Goal: Task Accomplishment & Management: Manage account settings

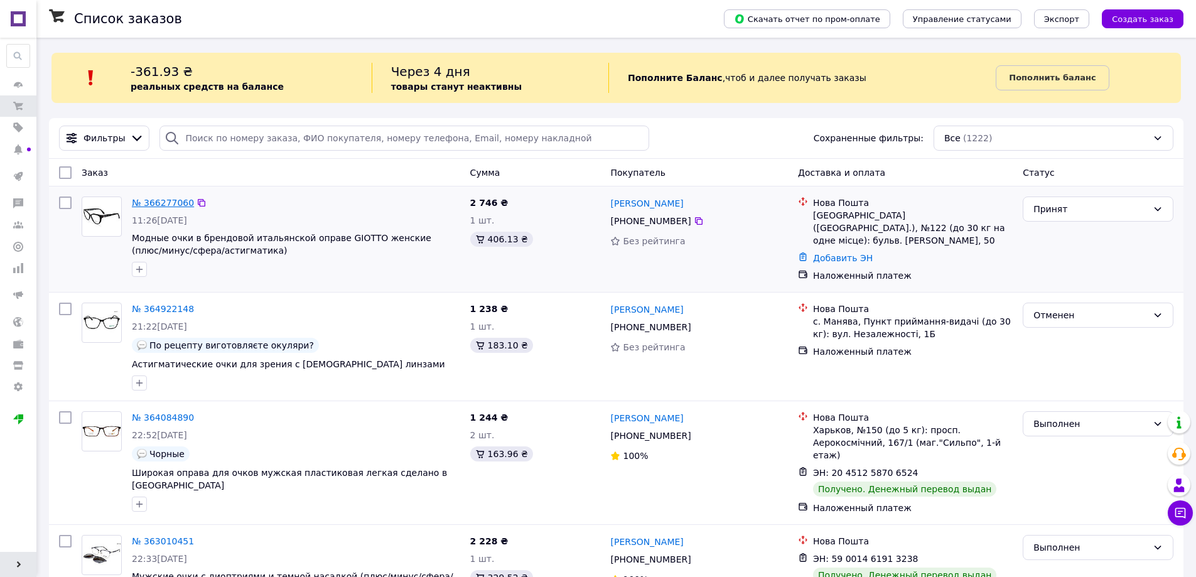
click at [152, 208] on link "№ 366277060" at bounding box center [163, 203] width 62 height 10
click at [162, 205] on link "№ 366277060" at bounding box center [163, 203] width 62 height 10
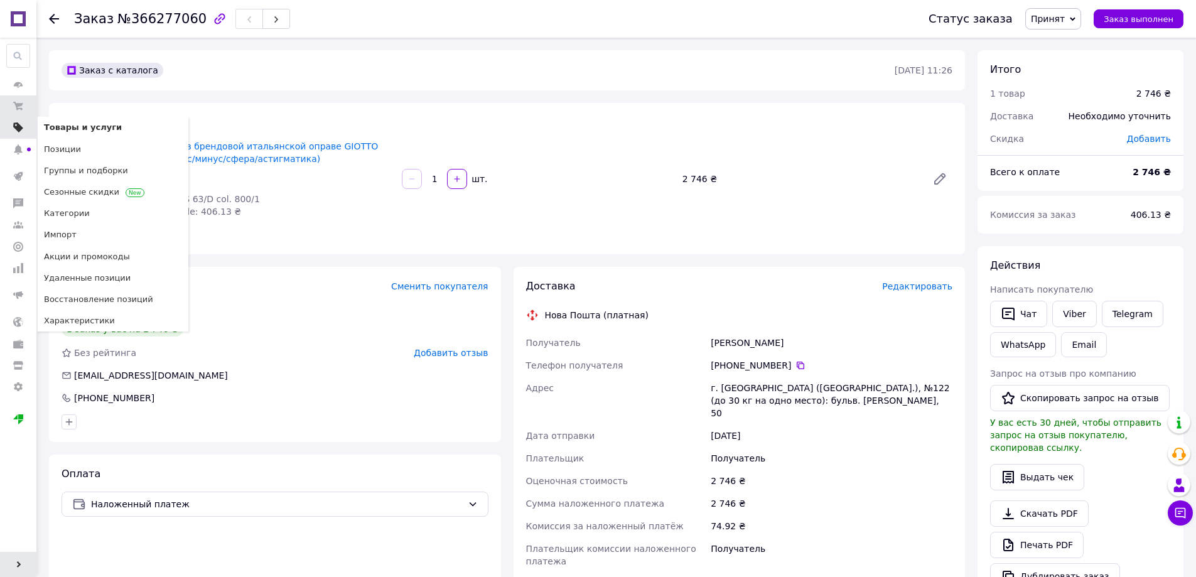
click at [26, 132] on span at bounding box center [18, 127] width 36 height 11
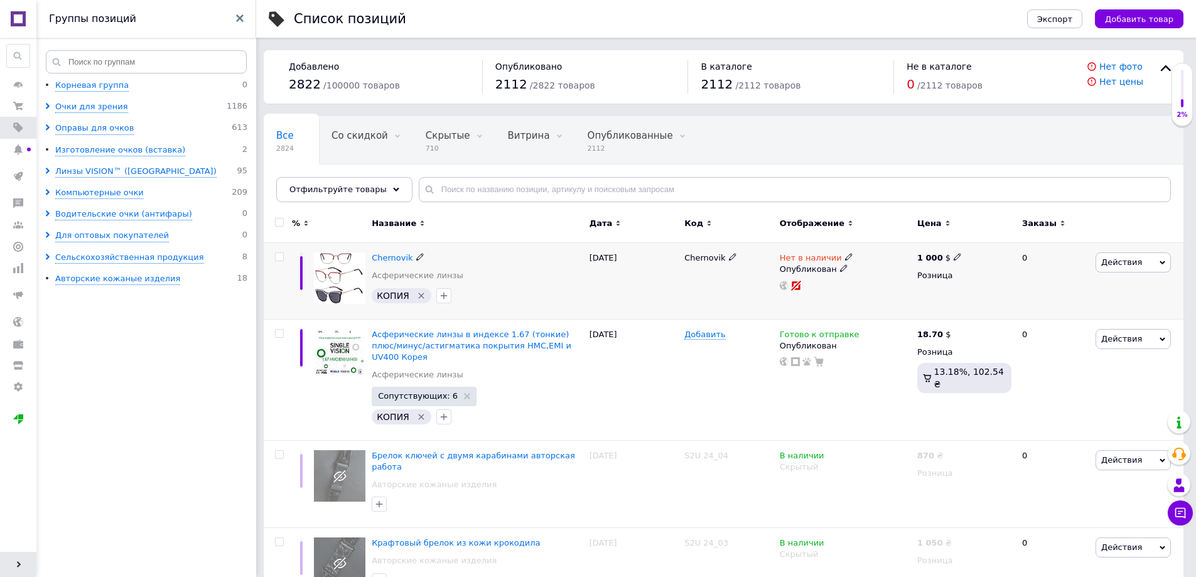
click at [953, 256] on icon at bounding box center [957, 257] width 8 height 8
drag, startPoint x: 1016, startPoint y: 243, endPoint x: 970, endPoint y: 244, distance: 45.2
click at [970, 244] on input "1000" at bounding box center [1014, 243] width 95 height 25
type input "1000"
click at [1011, 287] on span "$" at bounding box center [1027, 292] width 121 height 24
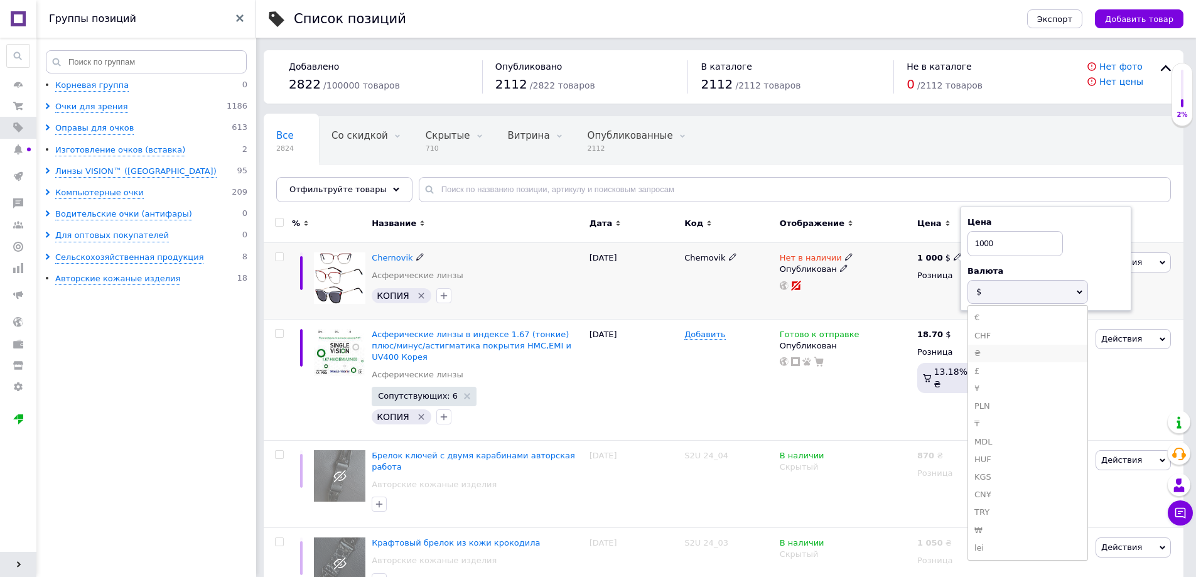
click at [1008, 348] on li "₴" at bounding box center [1027, 354] width 119 height 18
click at [931, 301] on div "1 000 $ Цена 1000 Валюта ₴ $ € CHF £ ¥ PLN ₸ MDL HUF KGS CN¥ TRY ₩ lei Розница" at bounding box center [964, 281] width 100 height 76
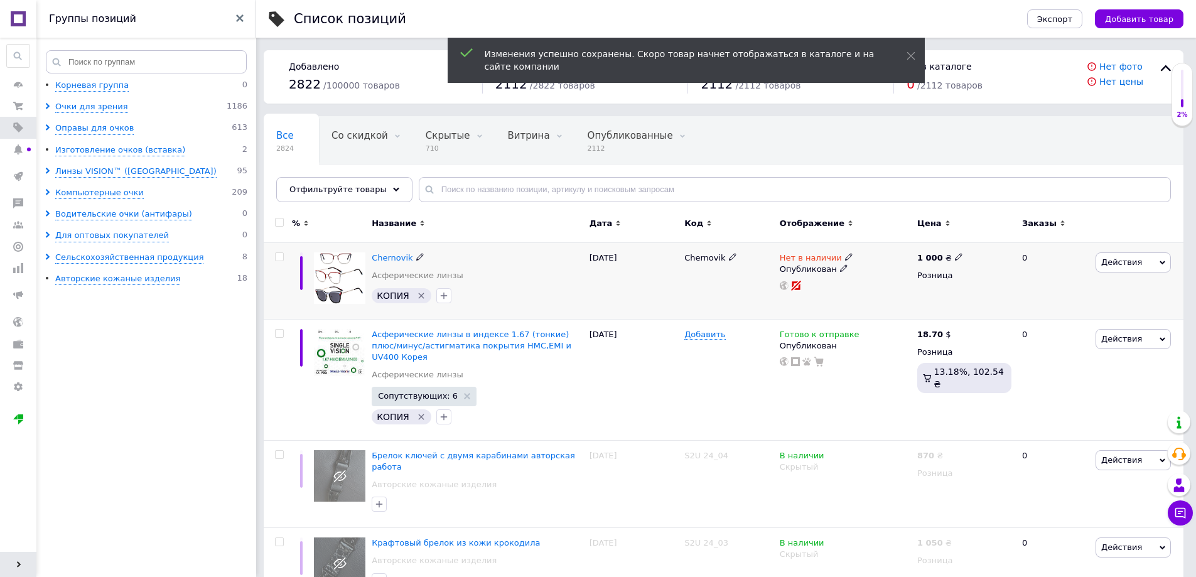
click at [416, 259] on icon at bounding box center [420, 257] width 8 height 8
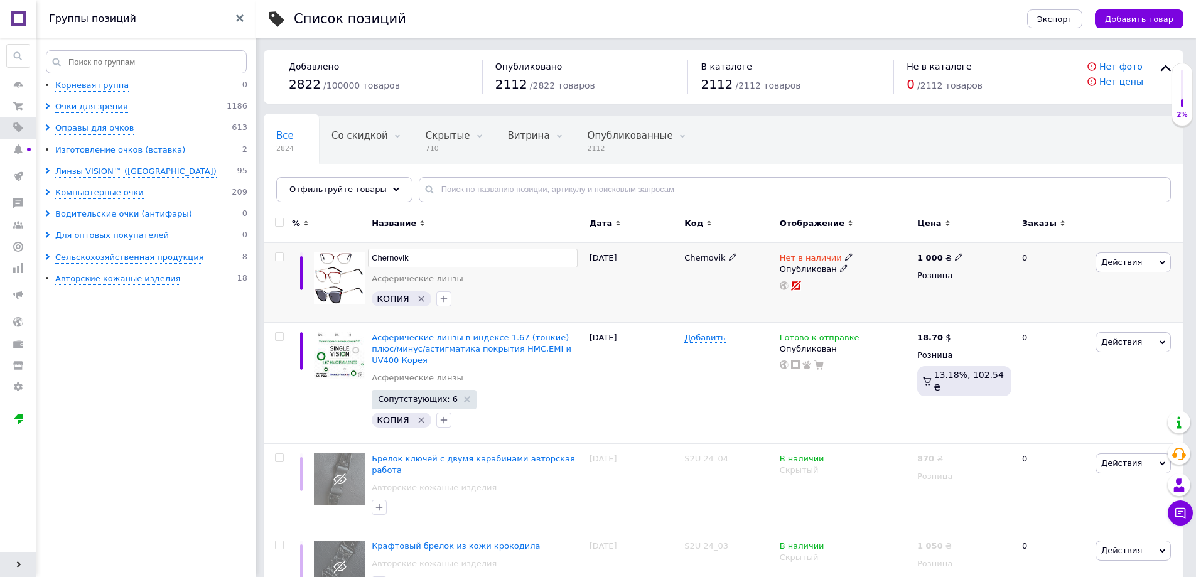
click at [496, 292] on div "КОПИЯ" at bounding box center [477, 299] width 217 height 20
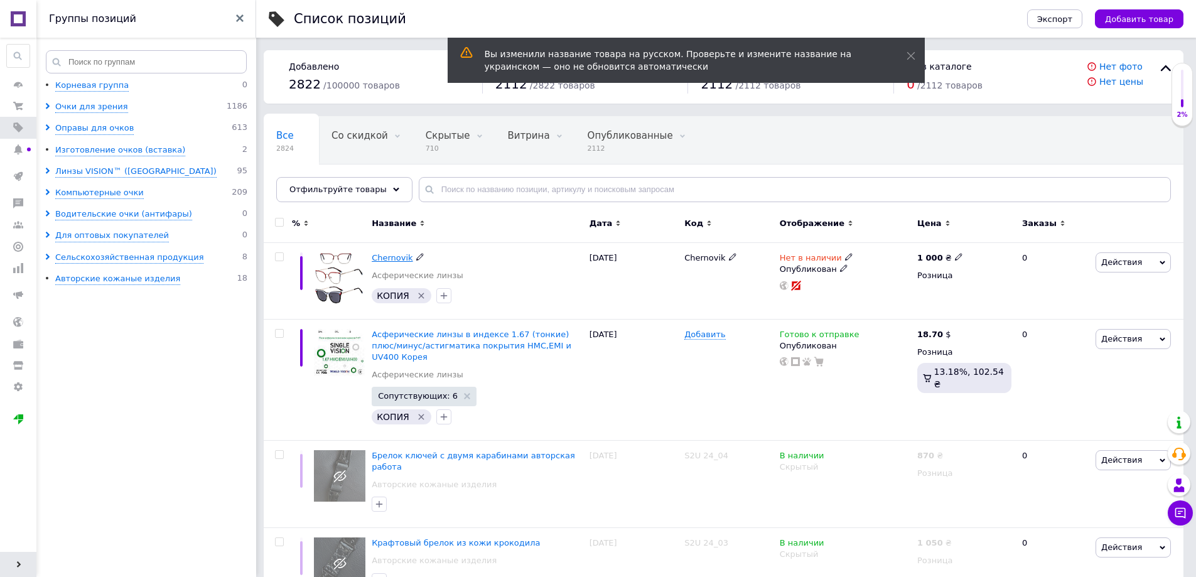
click at [386, 256] on span "Chernovik" at bounding box center [392, 257] width 41 height 9
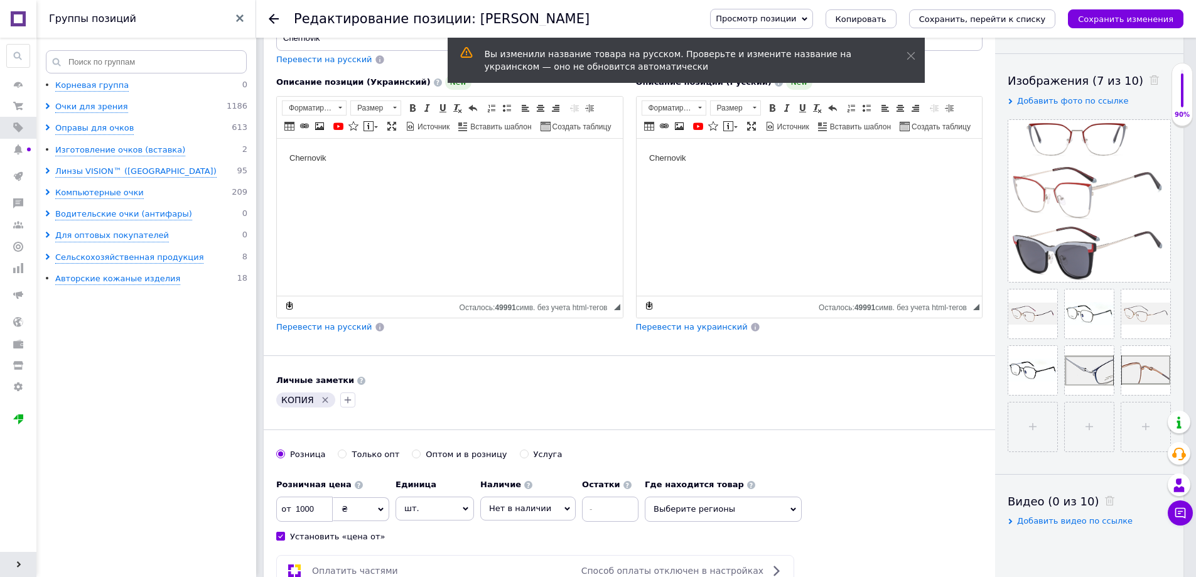
scroll to position [274, 0]
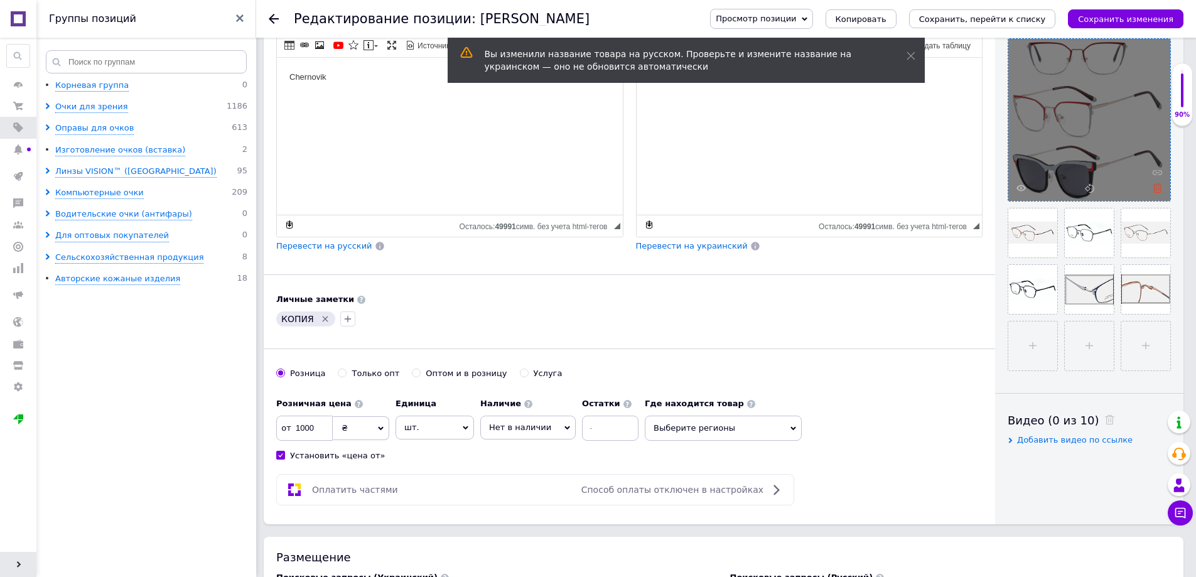
click at [1154, 188] on icon at bounding box center [1156, 187] width 9 height 9
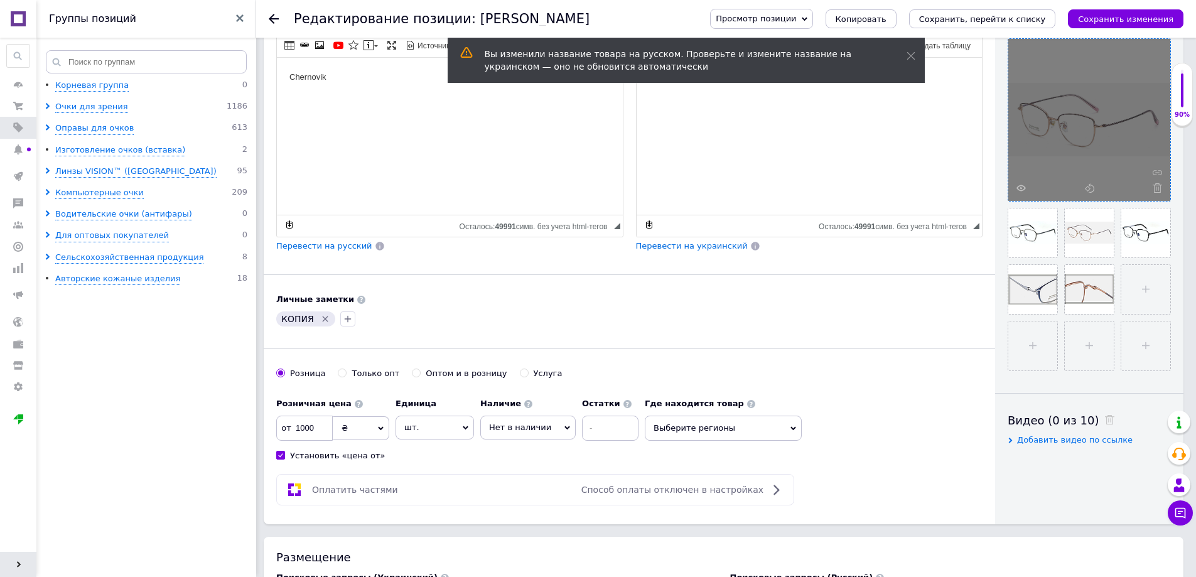
click at [1154, 188] on icon at bounding box center [1156, 187] width 9 height 9
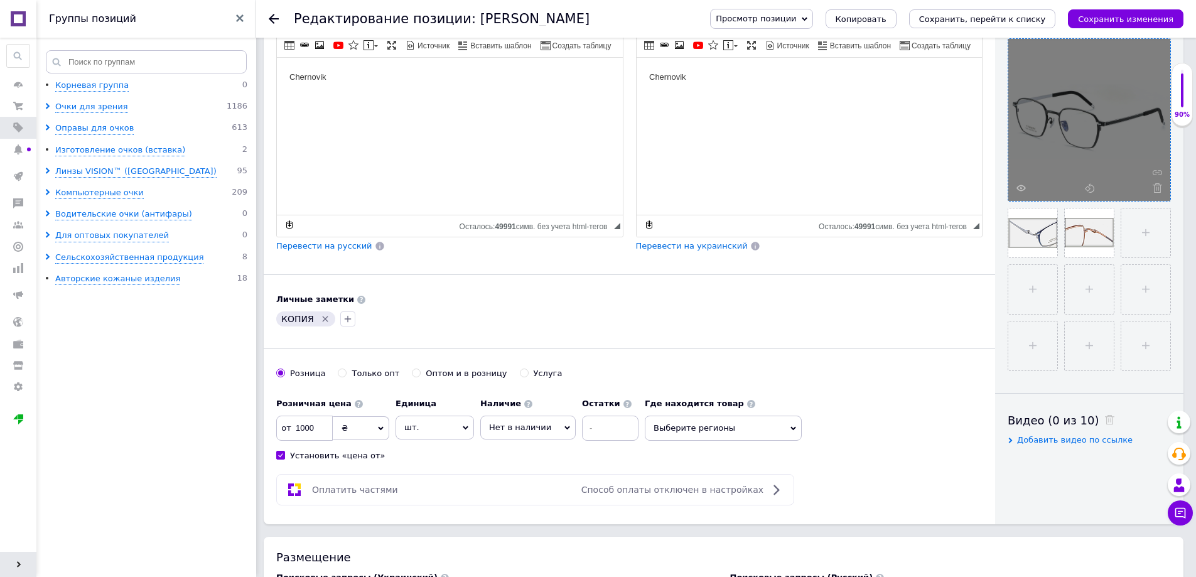
click at [1154, 188] on icon at bounding box center [1156, 187] width 9 height 9
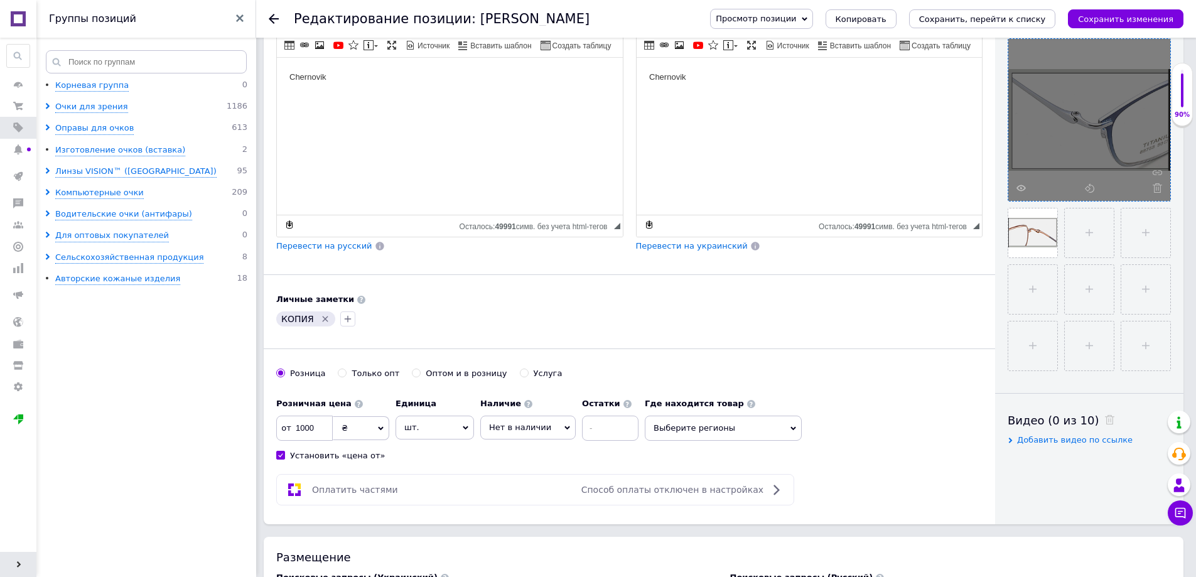
click at [1154, 188] on icon at bounding box center [1156, 187] width 9 height 9
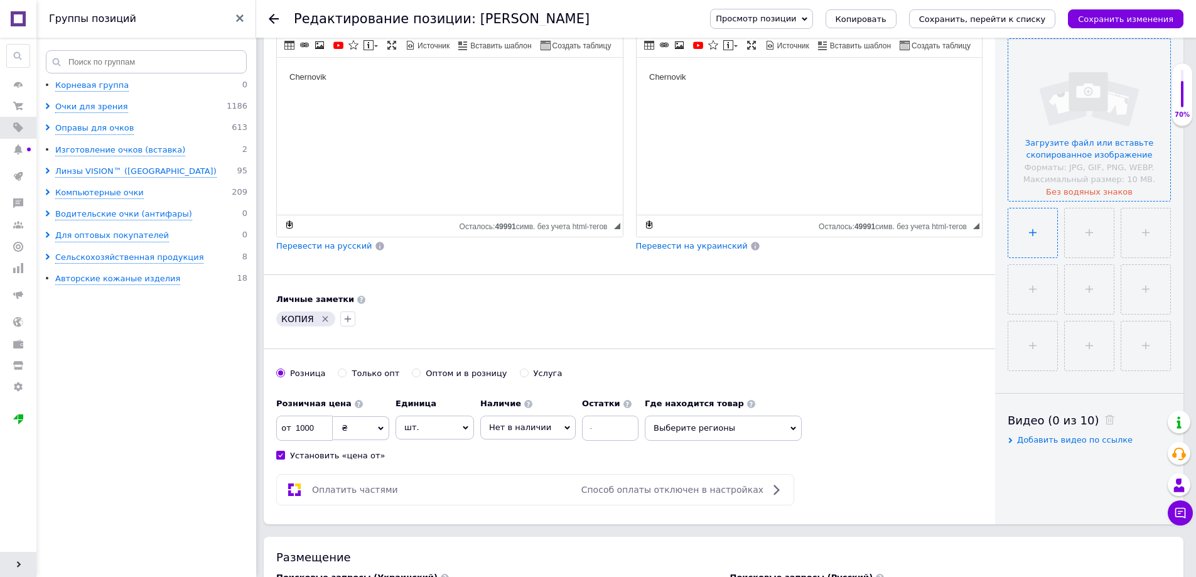
click at [1037, 225] on input "file" at bounding box center [1032, 232] width 49 height 49
type input "C:\fakepath\MT9078 C1 Анфас.JPG"
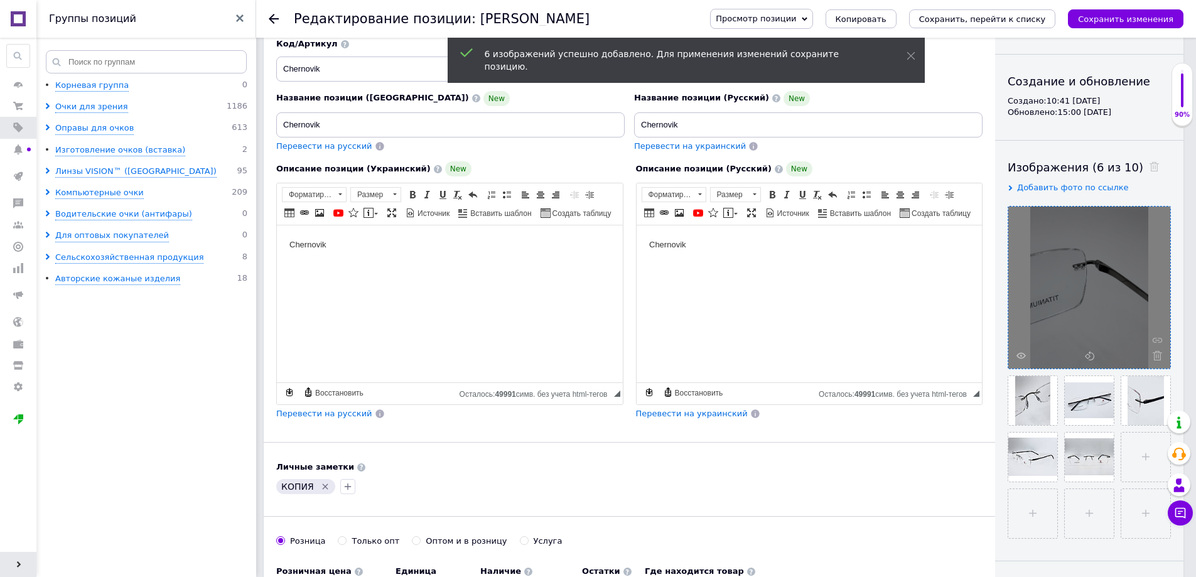
scroll to position [168, 0]
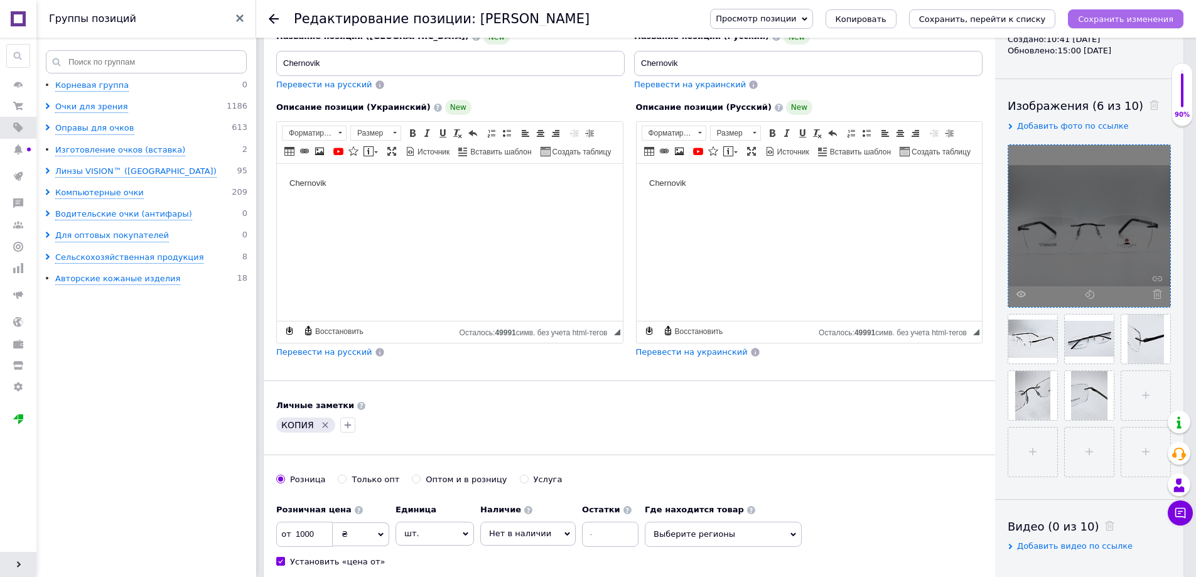
click at [1118, 18] on icon "Сохранить изменения" at bounding box center [1125, 18] width 95 height 9
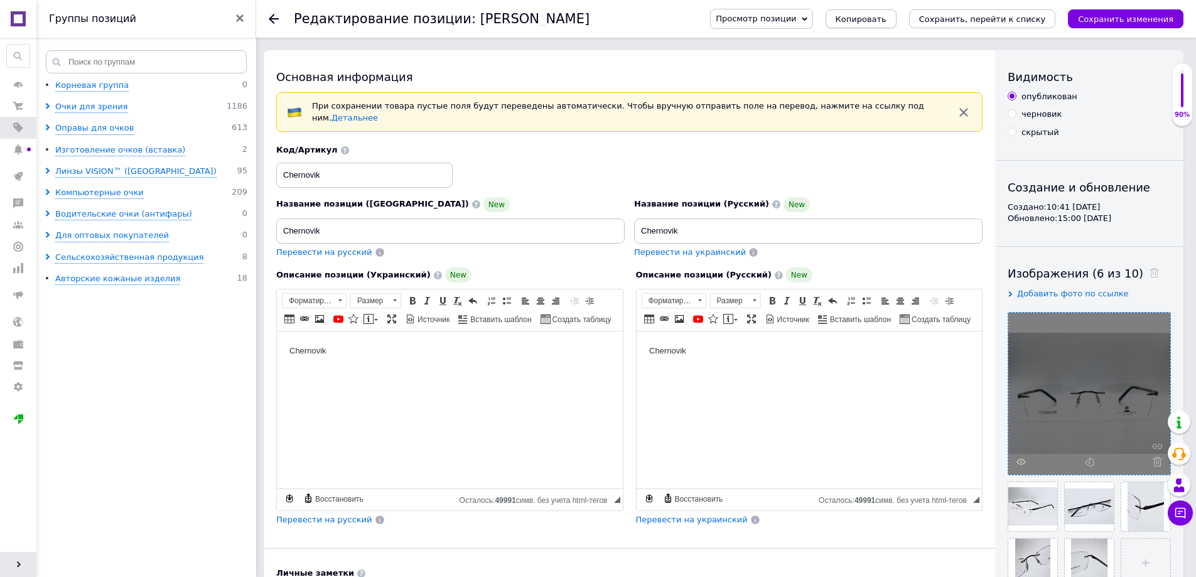
click at [886, 21] on span "Копировать" at bounding box center [860, 18] width 51 height 9
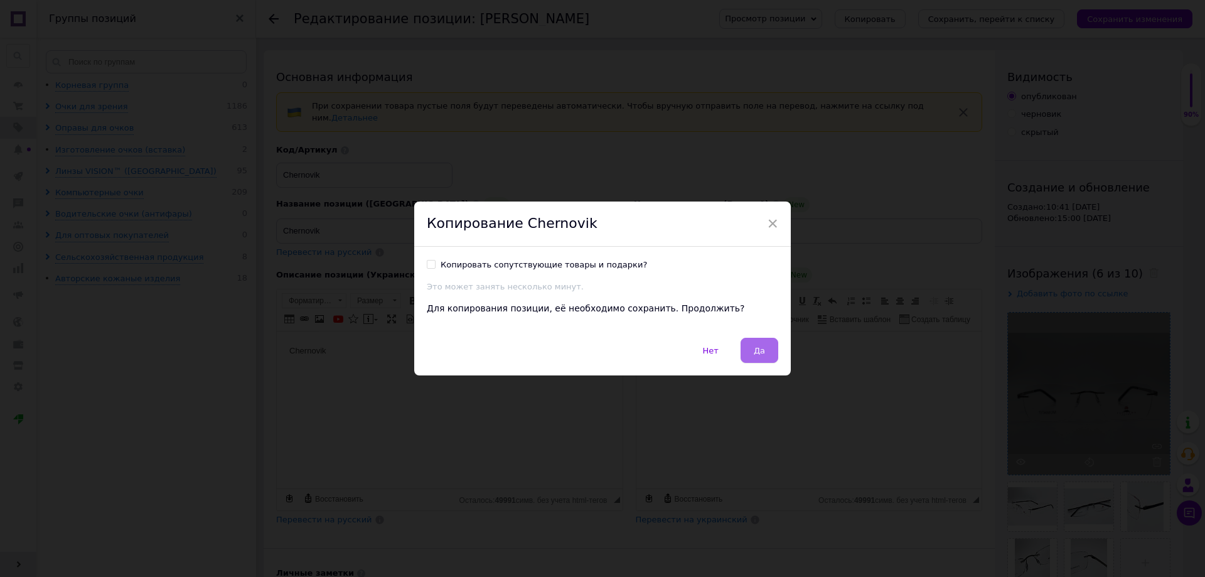
click at [767, 343] on button "Да" at bounding box center [760, 350] width 38 height 25
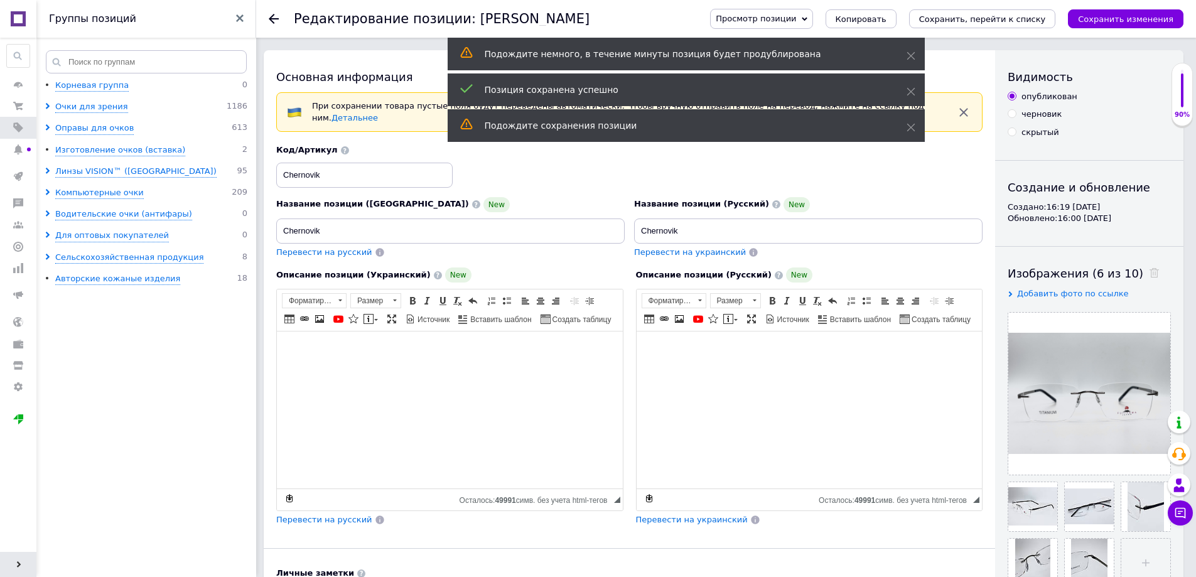
click at [13, 131] on span at bounding box center [18, 127] width 36 height 11
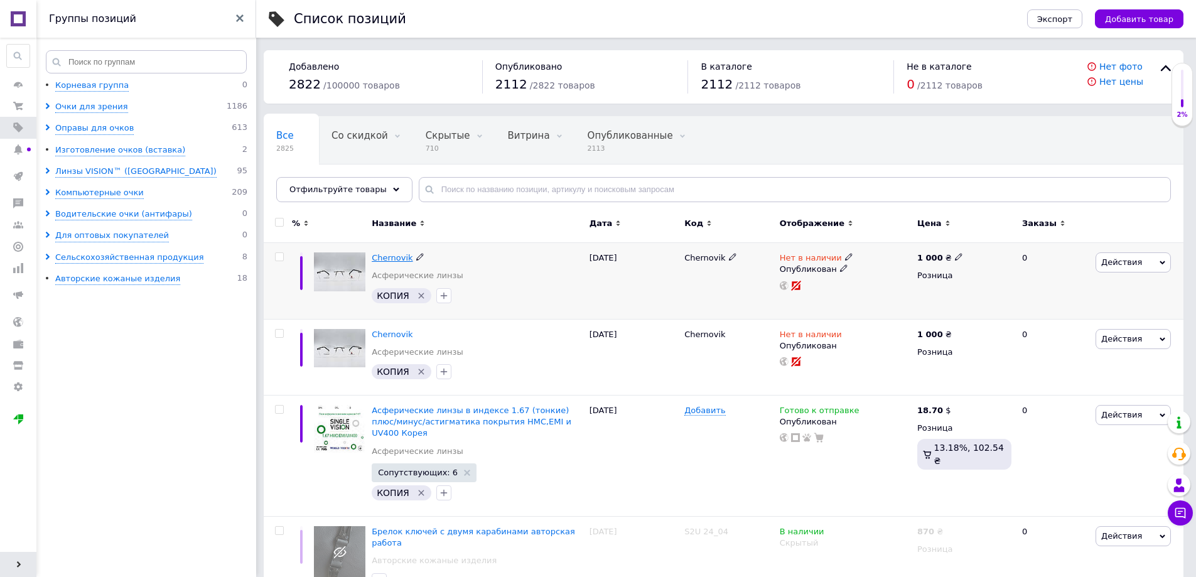
click at [395, 255] on span "Chernovik" at bounding box center [392, 257] width 41 height 9
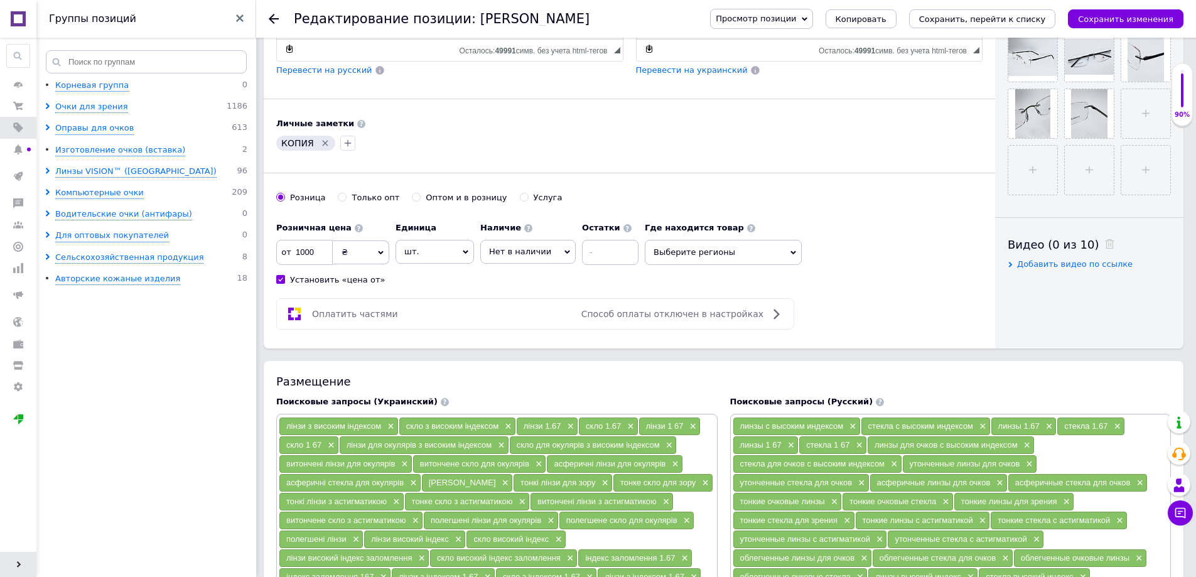
scroll to position [245, 0]
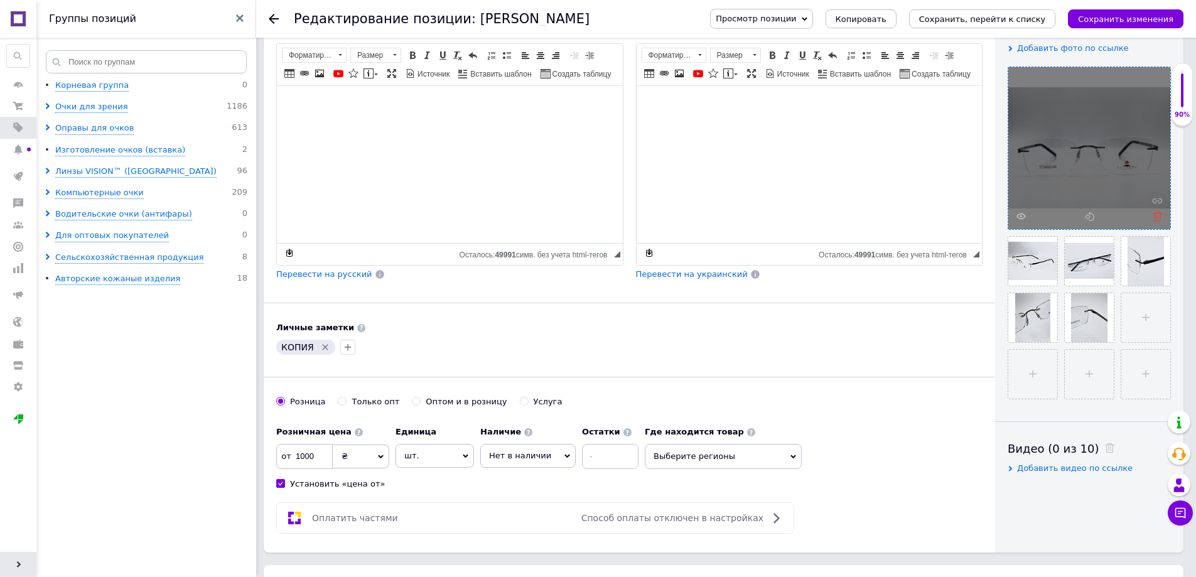
click at [1156, 217] on use at bounding box center [1156, 216] width 9 height 9
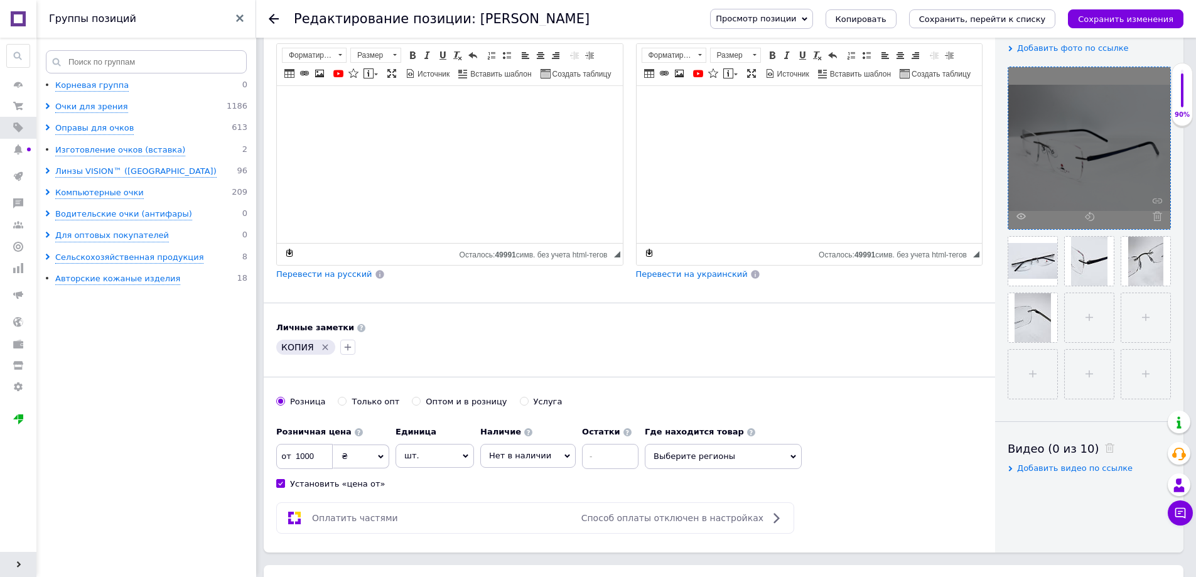
click at [1156, 217] on use at bounding box center [1156, 216] width 9 height 9
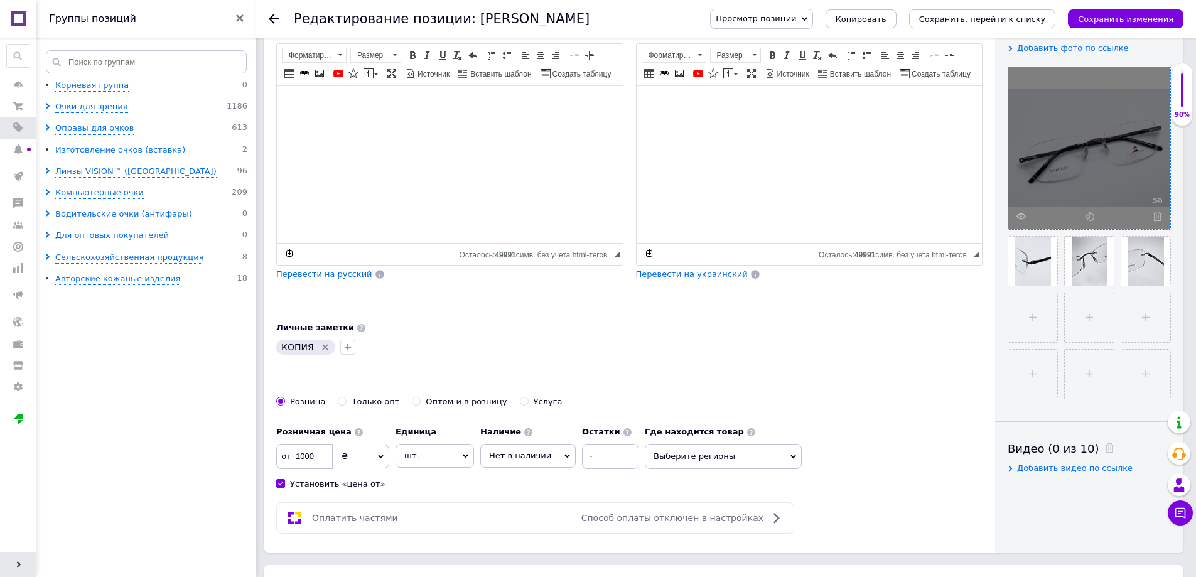
click at [1156, 217] on use at bounding box center [1156, 216] width 9 height 9
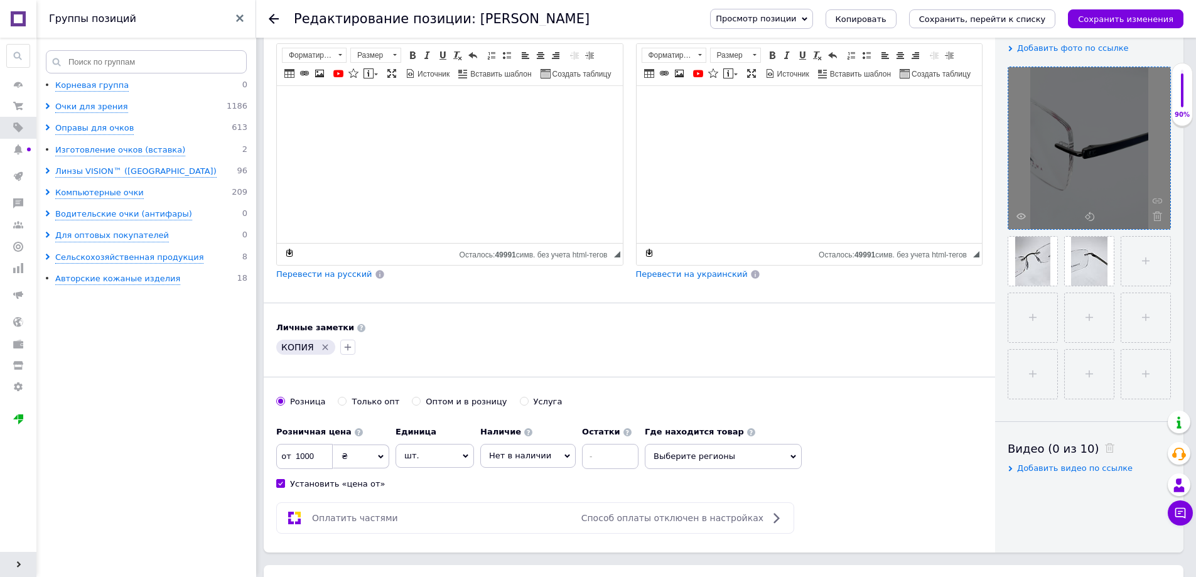
click at [1156, 217] on use at bounding box center [1156, 216] width 9 height 9
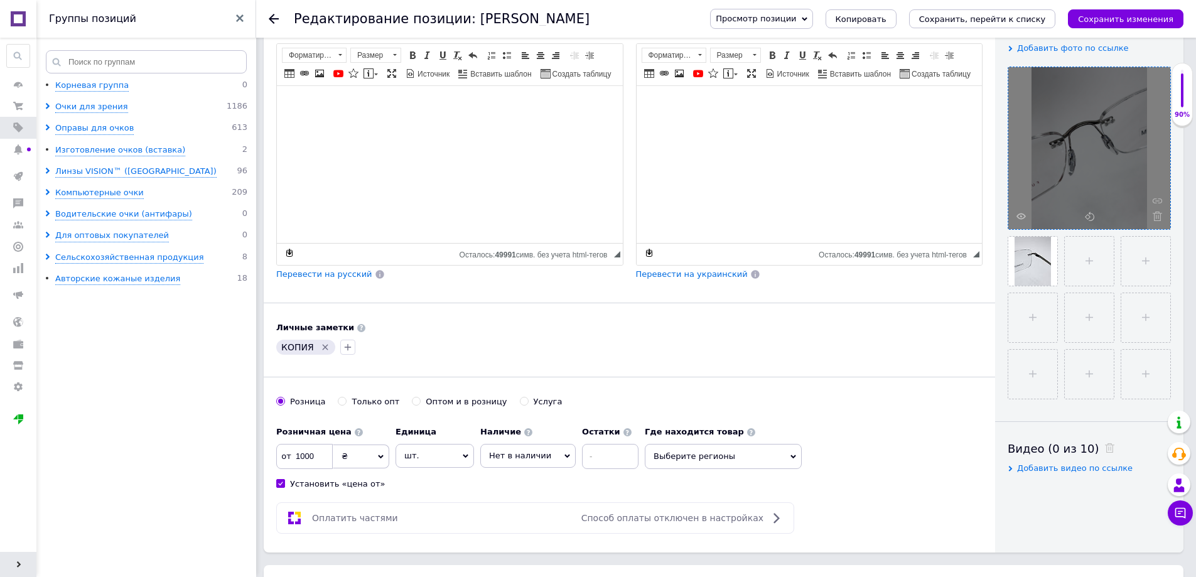
click at [1156, 217] on use at bounding box center [1156, 216] width 9 height 9
click at [1021, 257] on input "file" at bounding box center [1032, 261] width 49 height 49
click at [1157, 218] on icon at bounding box center [1156, 216] width 9 height 9
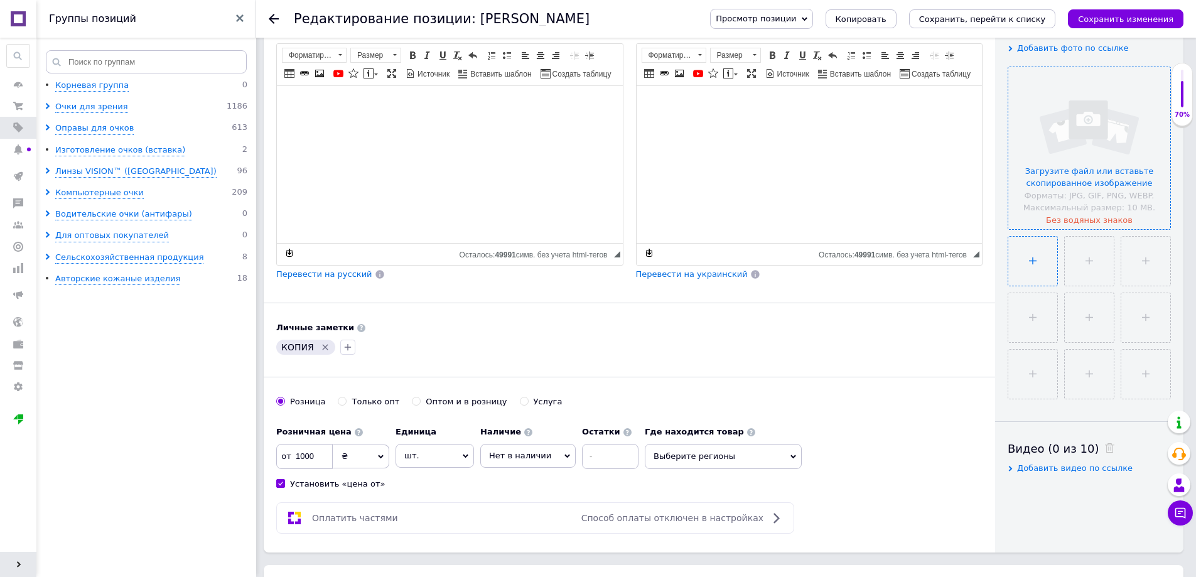
click at [1035, 269] on input "file" at bounding box center [1032, 261] width 49 height 49
type input "C:\fakepath\IMG_8356 (2).JPG"
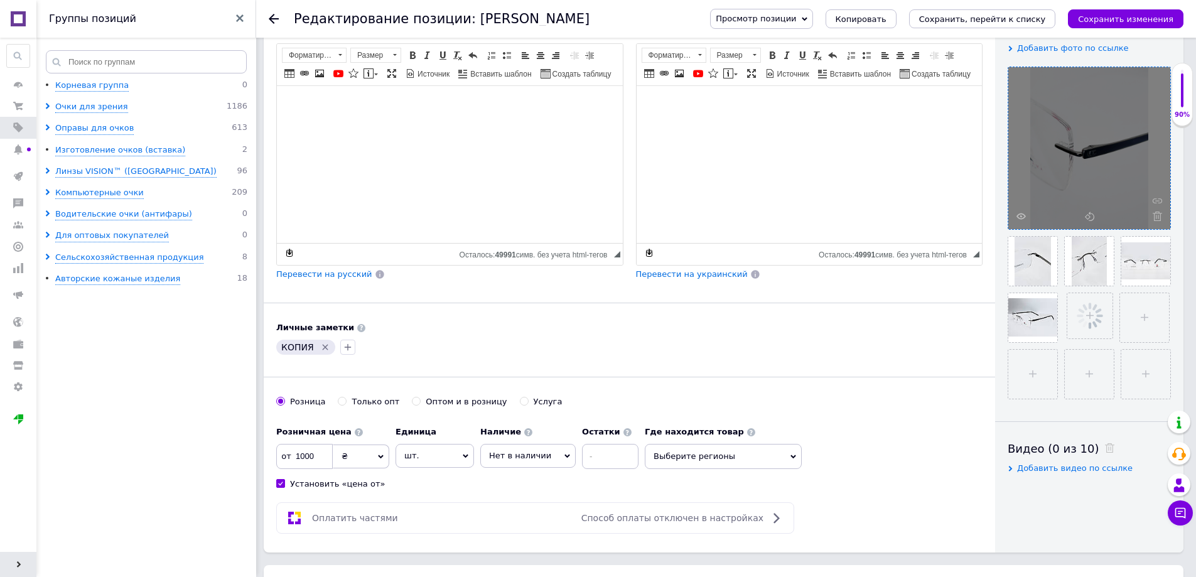
scroll to position [206, 0]
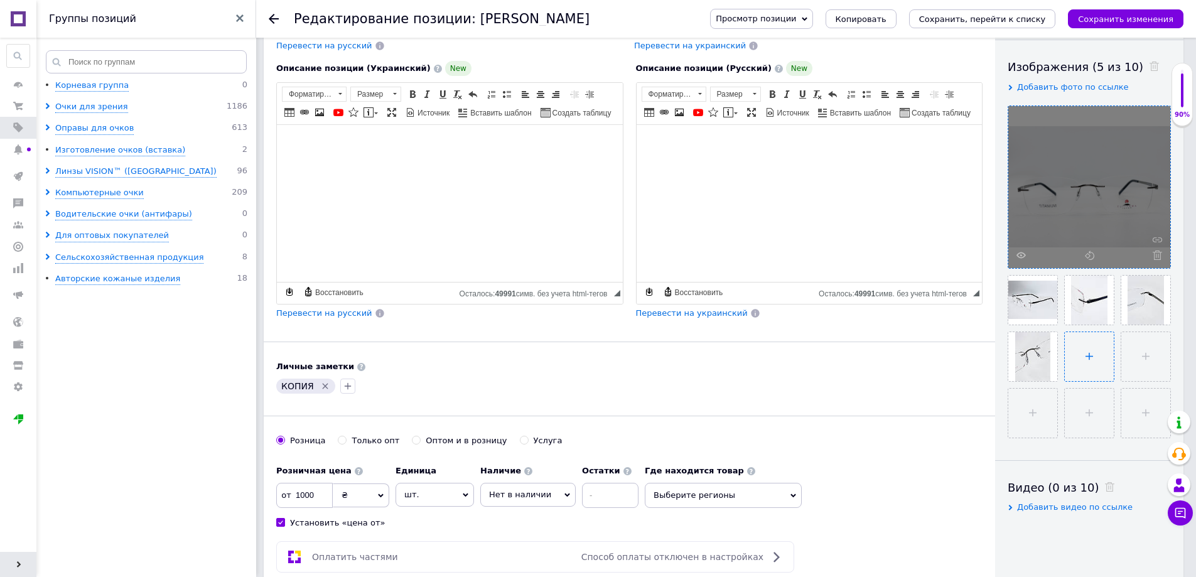
click at [1098, 357] on input "file" at bounding box center [1088, 356] width 49 height 49
type input "C:\fakepath\IMG_8356 (2).JPG"
click at [1138, 29] on div "Просмотр позиции Сохранить и посмотреть на сайте Сохранить и посмотреть на порт…" at bounding box center [940, 19] width 486 height 20
click at [1137, 21] on icon "Сохранить изменения" at bounding box center [1125, 18] width 95 height 9
